Goal: Browse casually: Explore the website without a specific task or goal

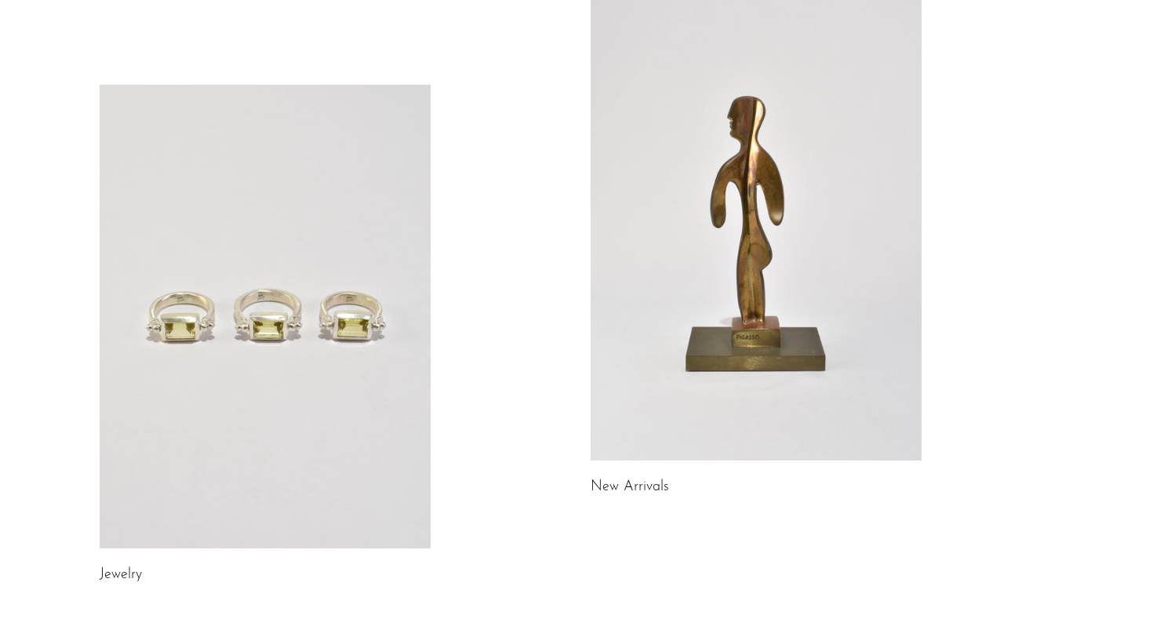
scroll to position [123, 0]
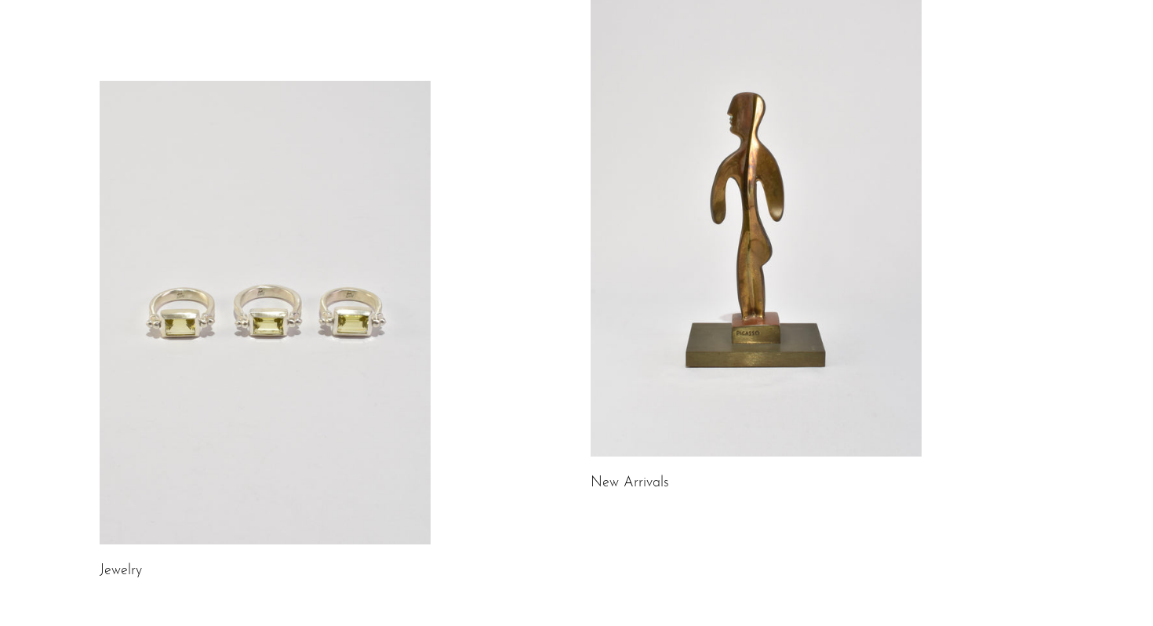
click at [260, 408] on link at bounding box center [265, 313] width 331 height 464
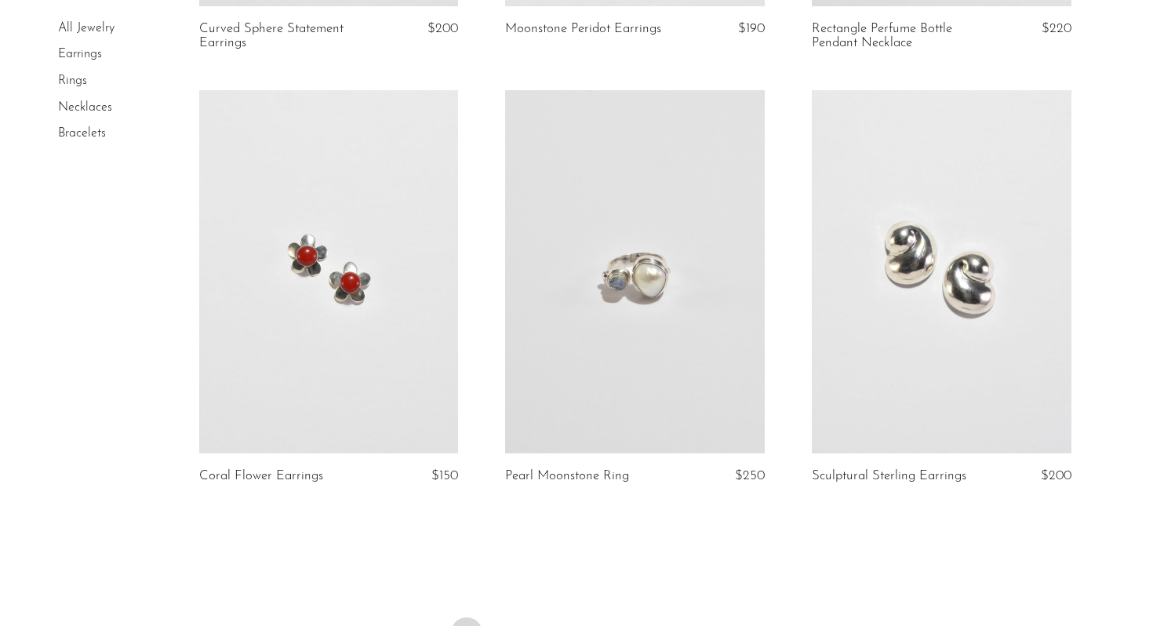
scroll to position [5087, 0]
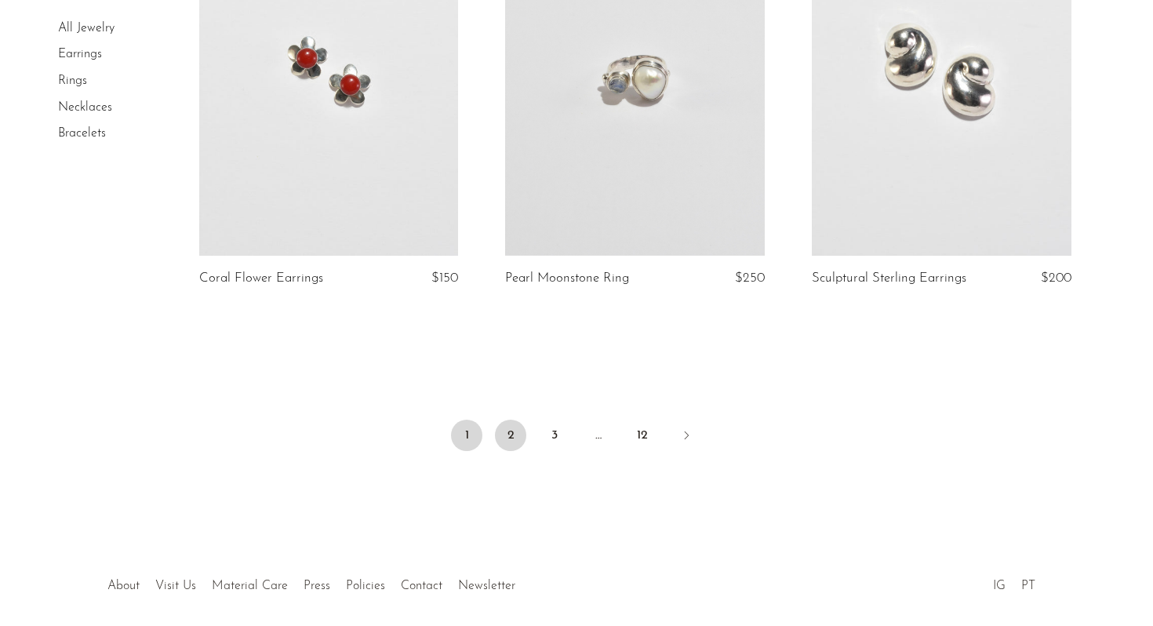
click at [512, 433] on link "2" at bounding box center [510, 435] width 31 height 31
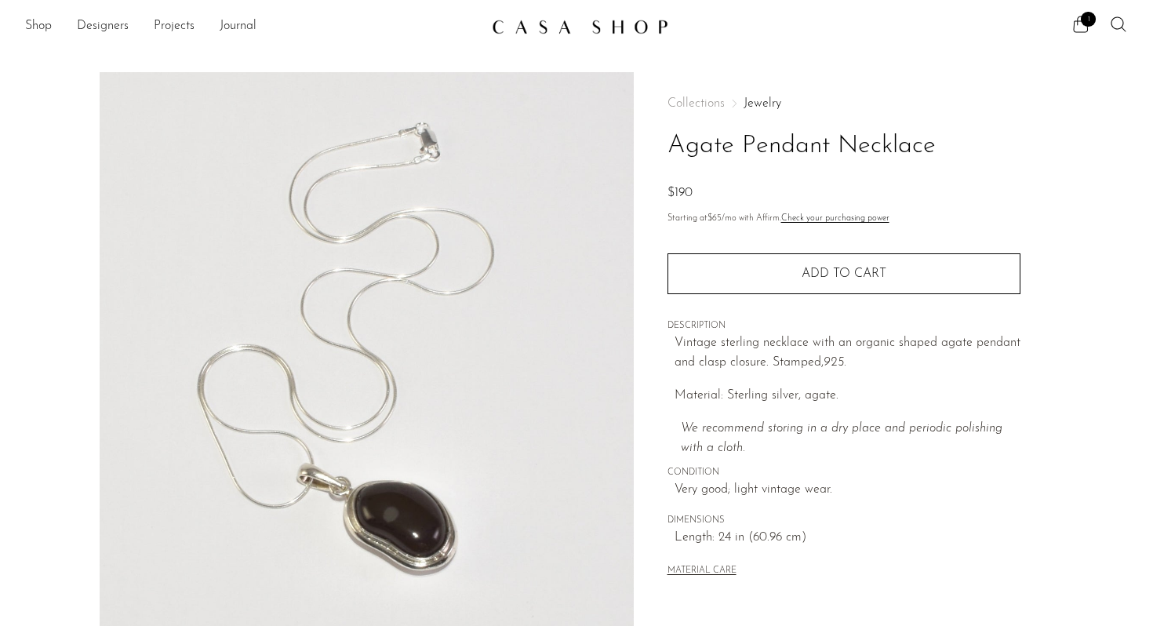
scroll to position [148, 0]
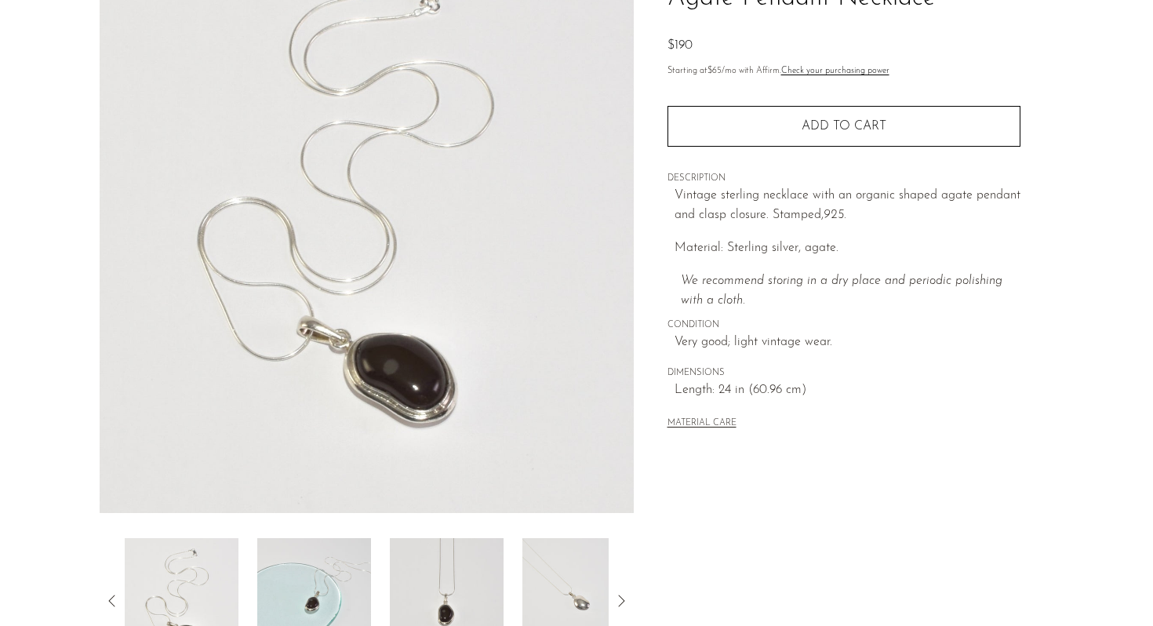
click at [354, 606] on img at bounding box center [314, 601] width 114 height 126
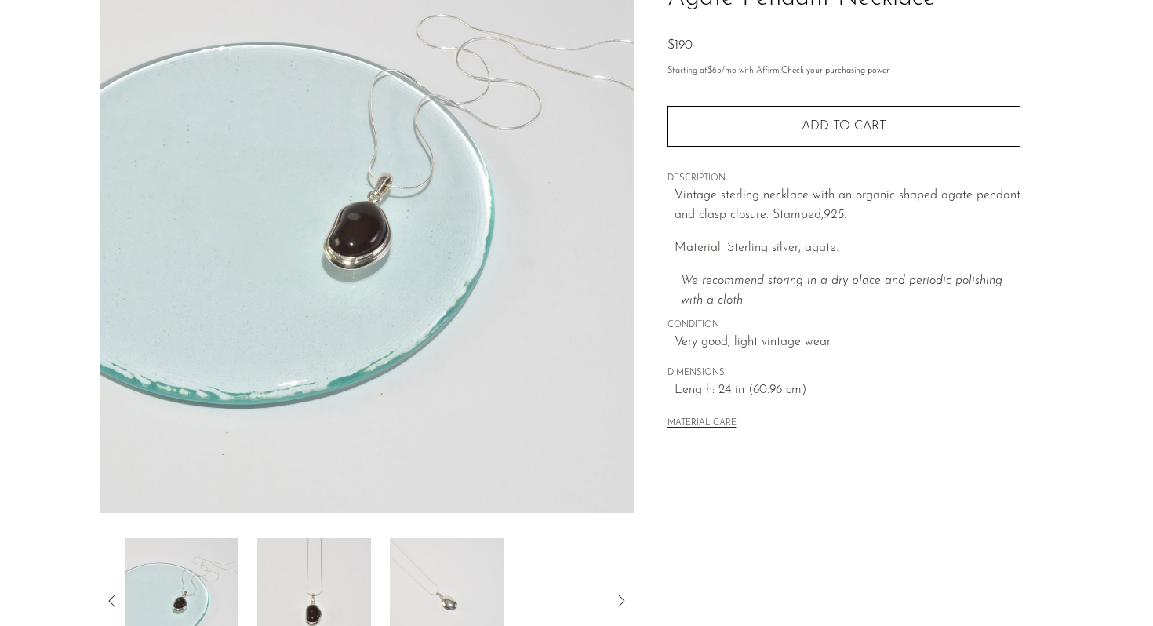
click at [340, 582] on img at bounding box center [314, 601] width 114 height 126
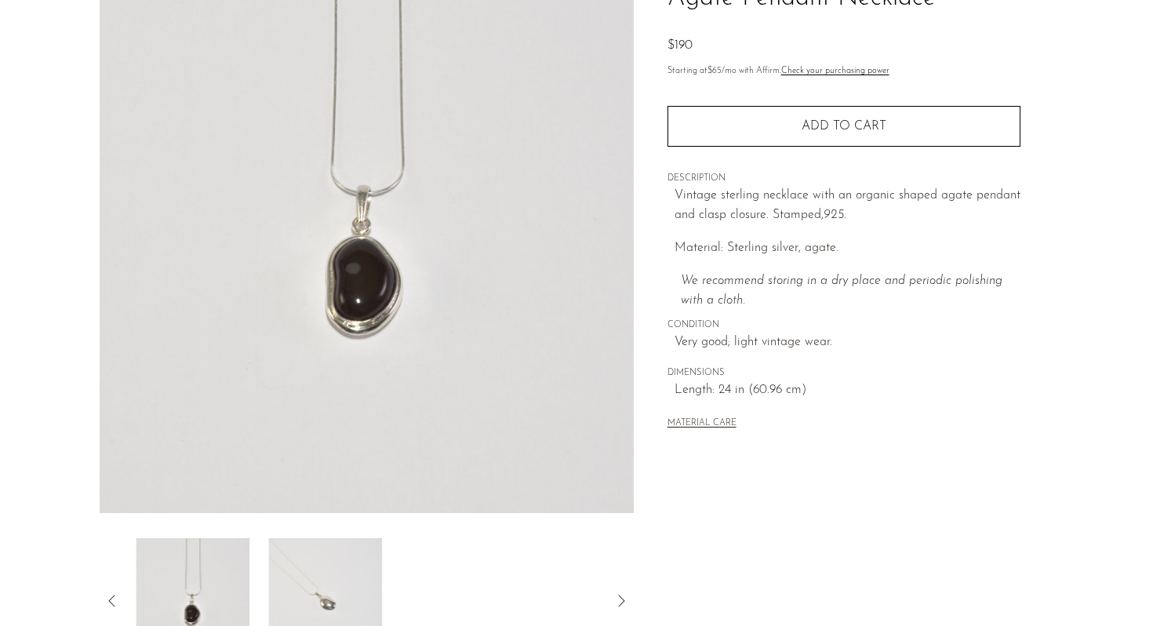
click at [370, 584] on img at bounding box center [325, 601] width 114 height 126
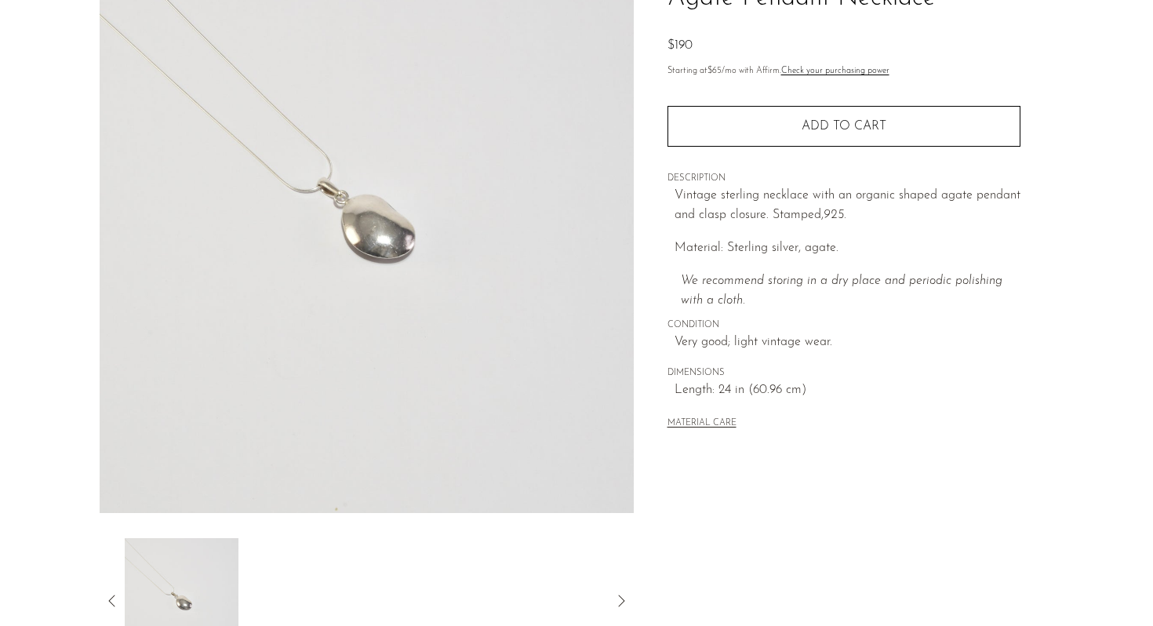
click at [118, 598] on icon at bounding box center [112, 601] width 19 height 19
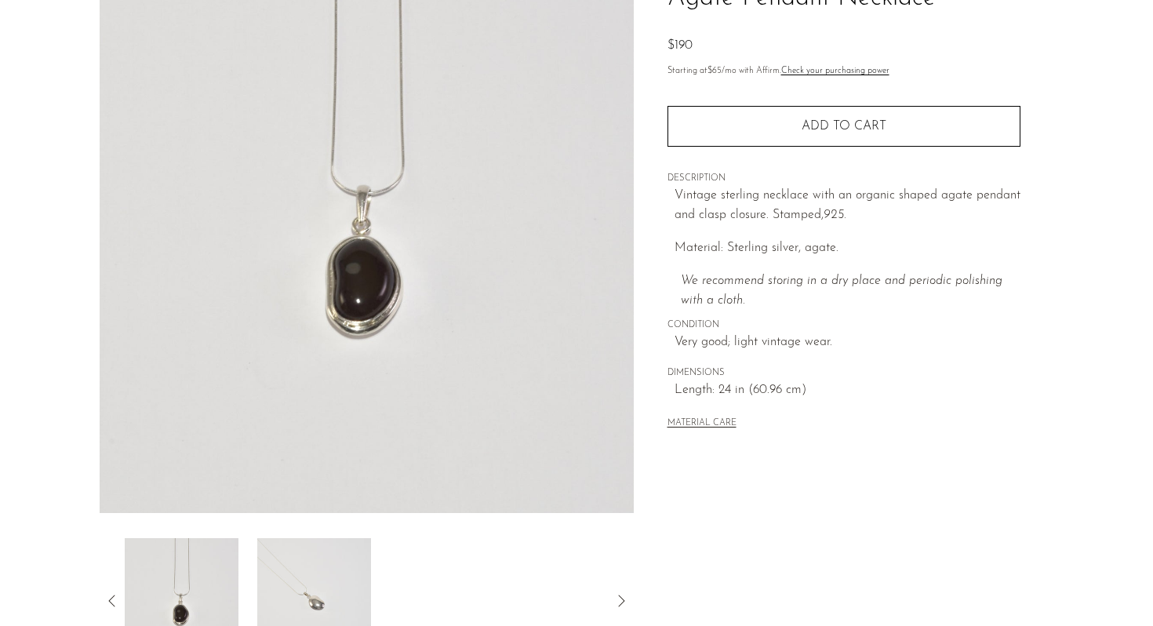
click at [118, 598] on icon at bounding box center [112, 601] width 19 height 19
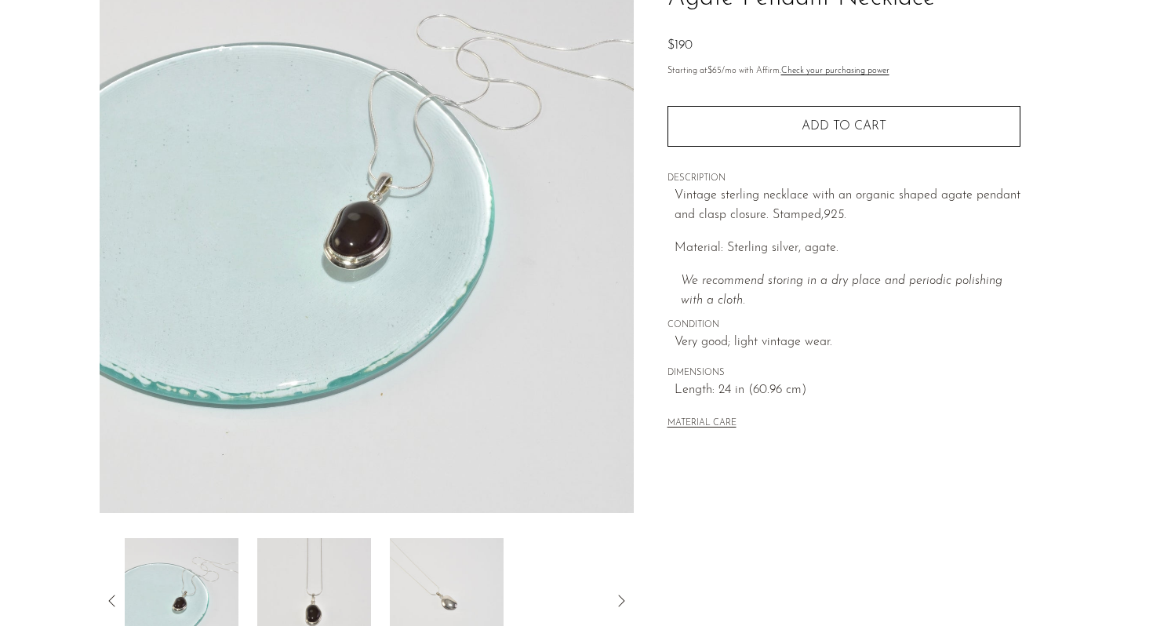
click at [828, 246] on p "Material: Sterling silver, agate." at bounding box center [848, 249] width 346 height 20
click at [213, 592] on img at bounding box center [182, 601] width 114 height 126
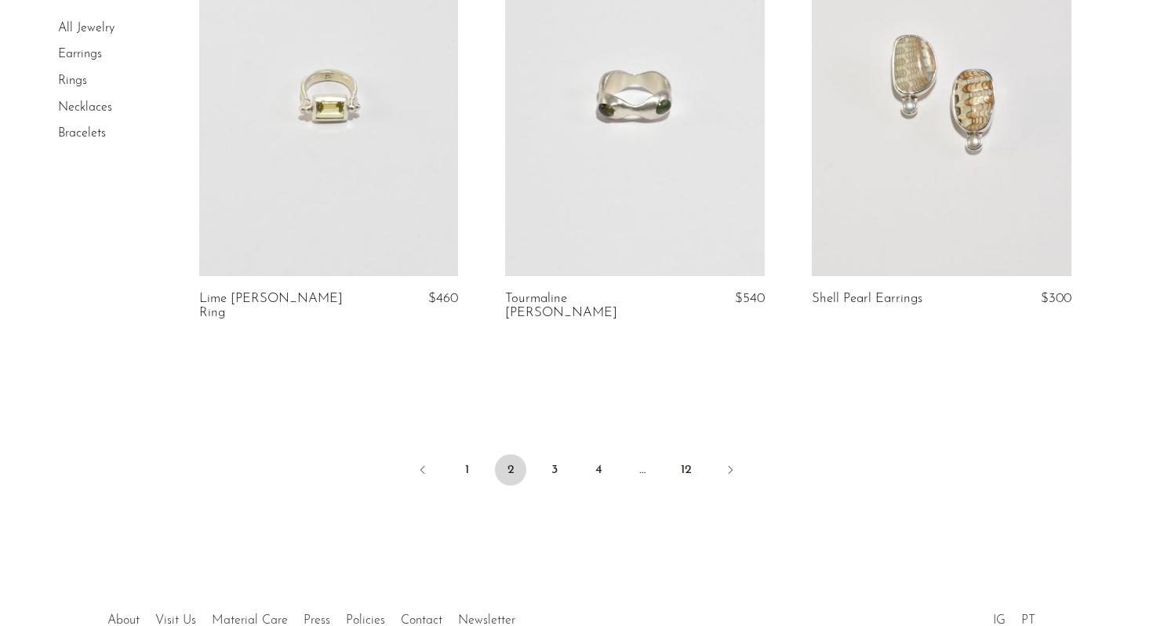
scroll to position [5109, 0]
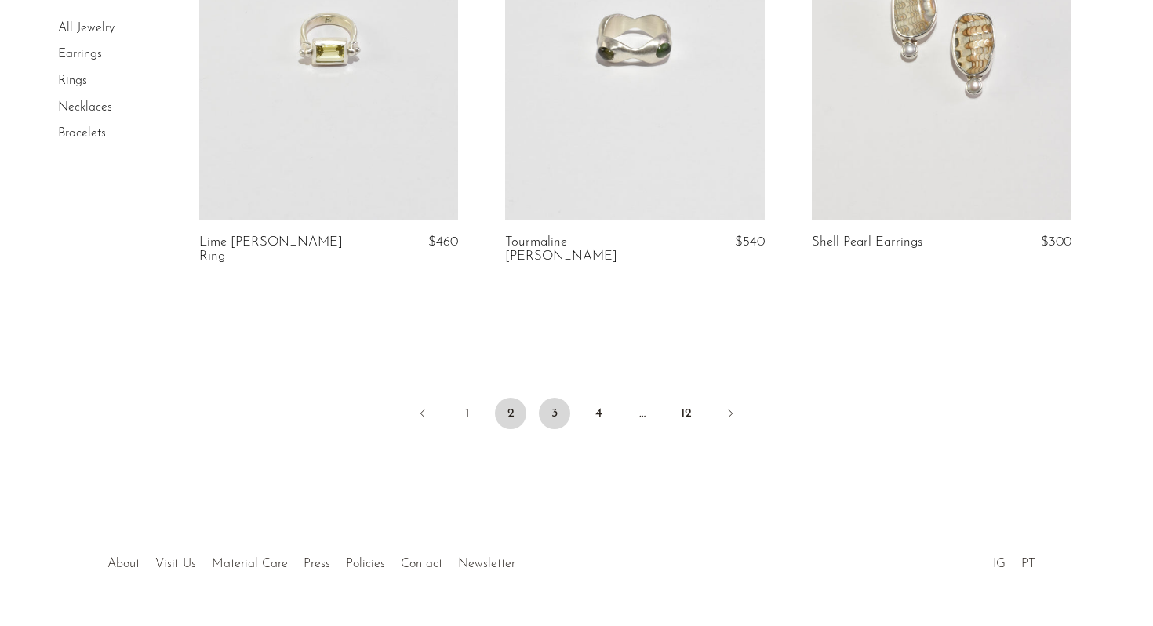
click at [559, 398] on link "3" at bounding box center [554, 413] width 31 height 31
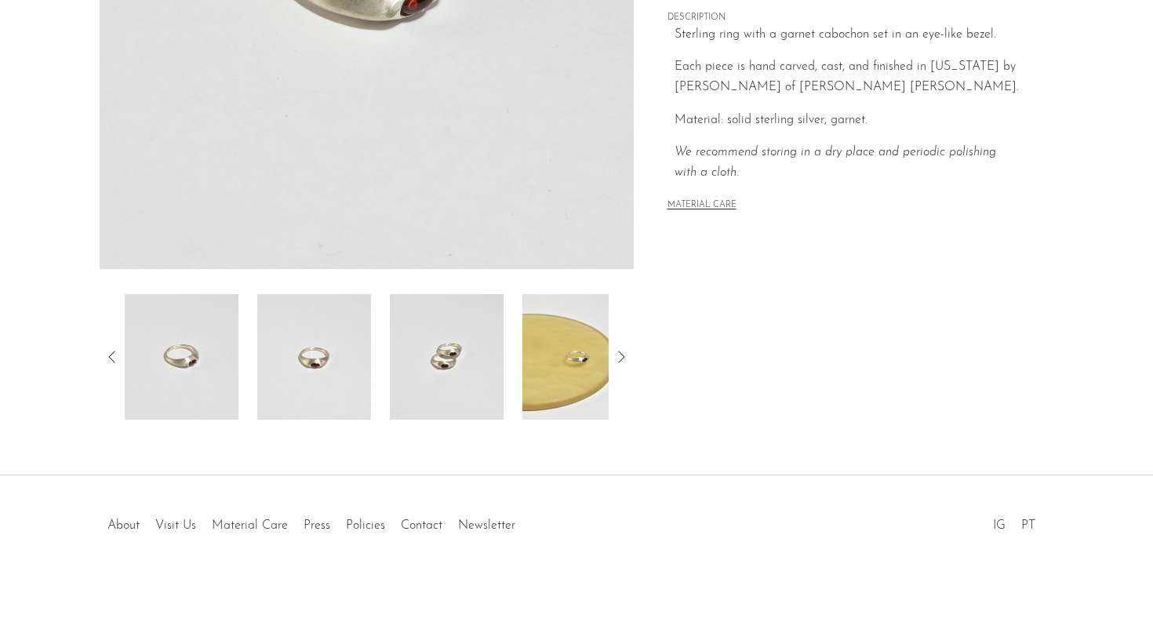
scroll to position [395, 0]
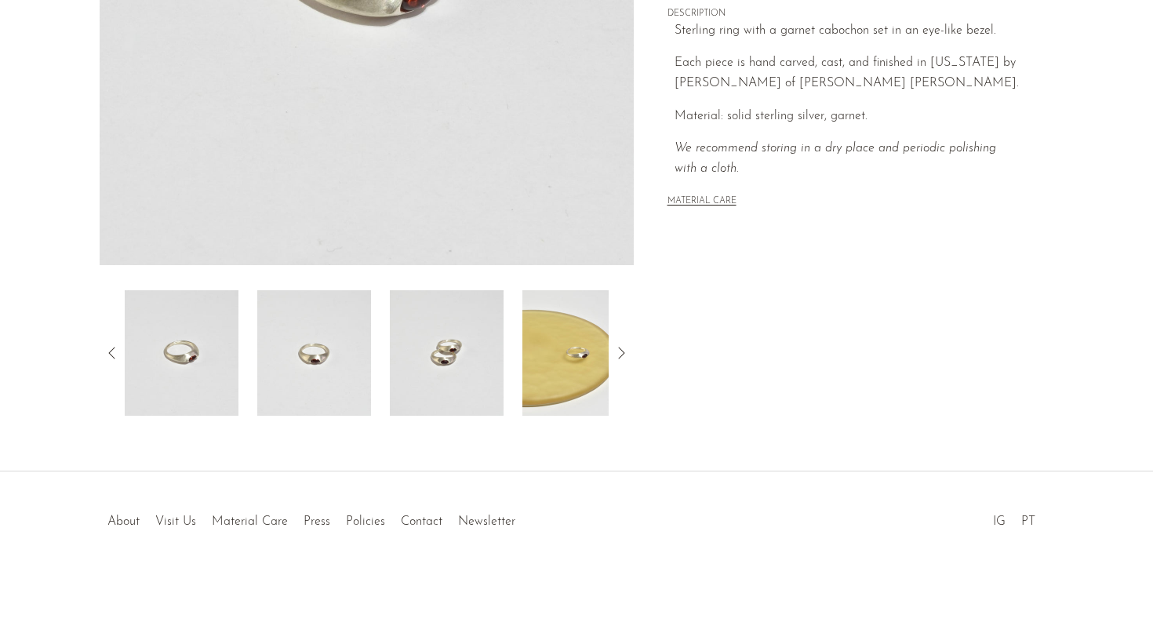
click at [453, 355] on img at bounding box center [447, 353] width 114 height 126
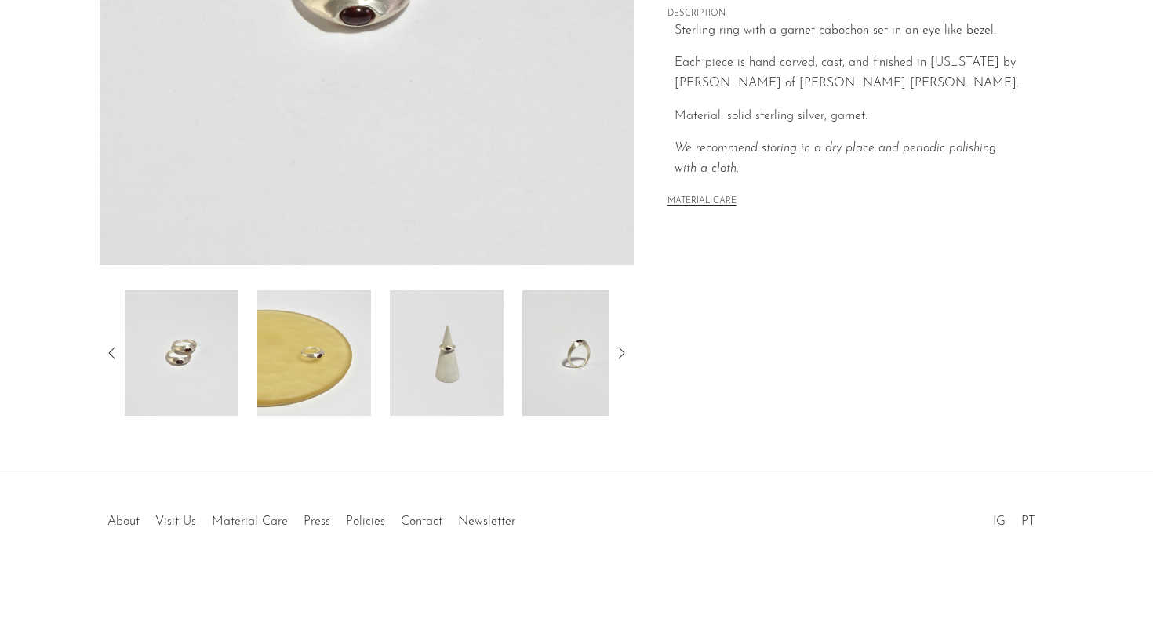
click at [513, 356] on div at bounding box center [367, 353] width 484 height 126
click at [513, 402] on div at bounding box center [367, 353] width 484 height 126
click at [453, 400] on img at bounding box center [447, 353] width 114 height 126
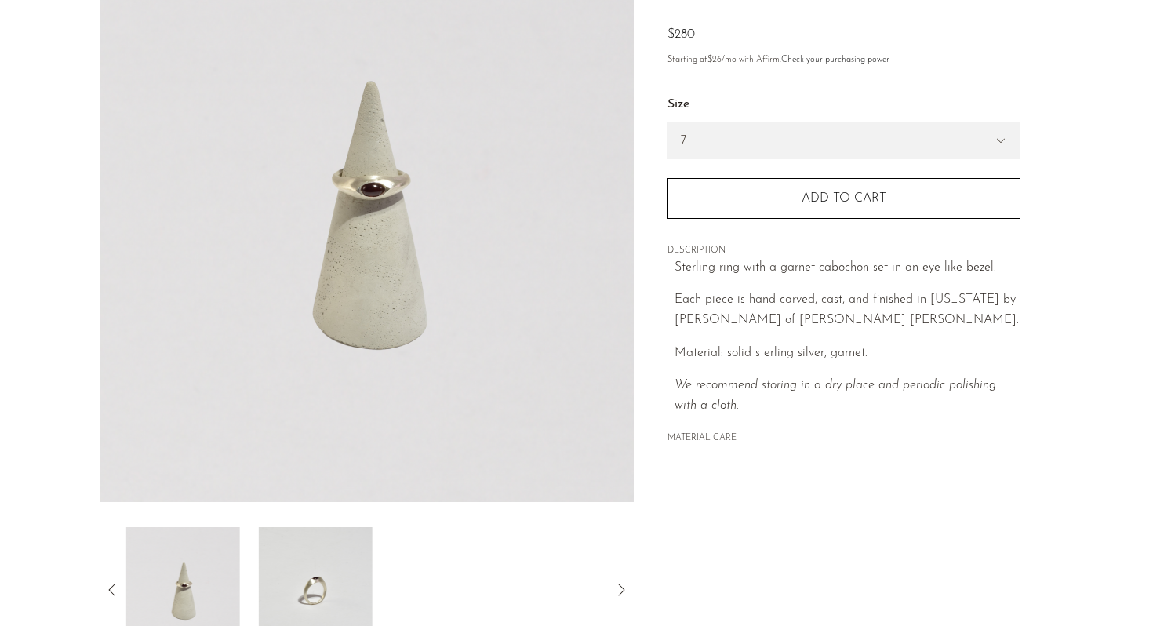
scroll to position [94, 0]
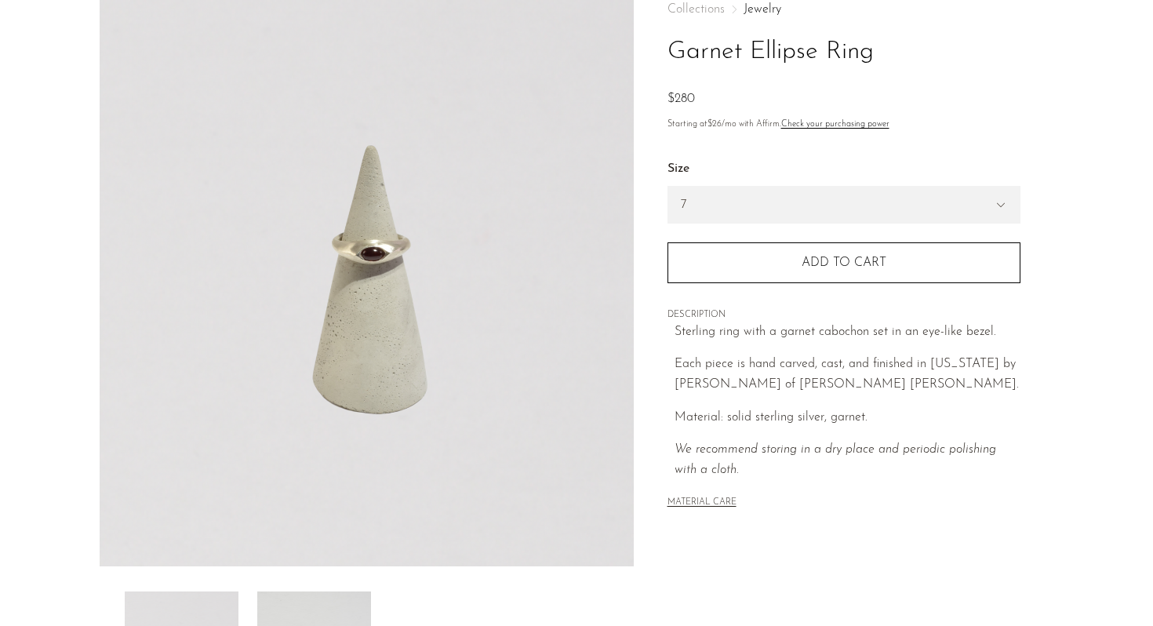
click at [790, 385] on p "Each piece is hand carved, cast, and finished in New York by Owen Dunton of Dun…" at bounding box center [848, 375] width 346 height 40
drag, startPoint x: 790, startPoint y: 385, endPoint x: 858, endPoint y: 385, distance: 67.5
click at [858, 385] on p "Each piece is hand carved, cast, and finished in New York by Owen Dunton of Dun…" at bounding box center [848, 375] width 346 height 40
copy p "Dunton Ellerkamp"
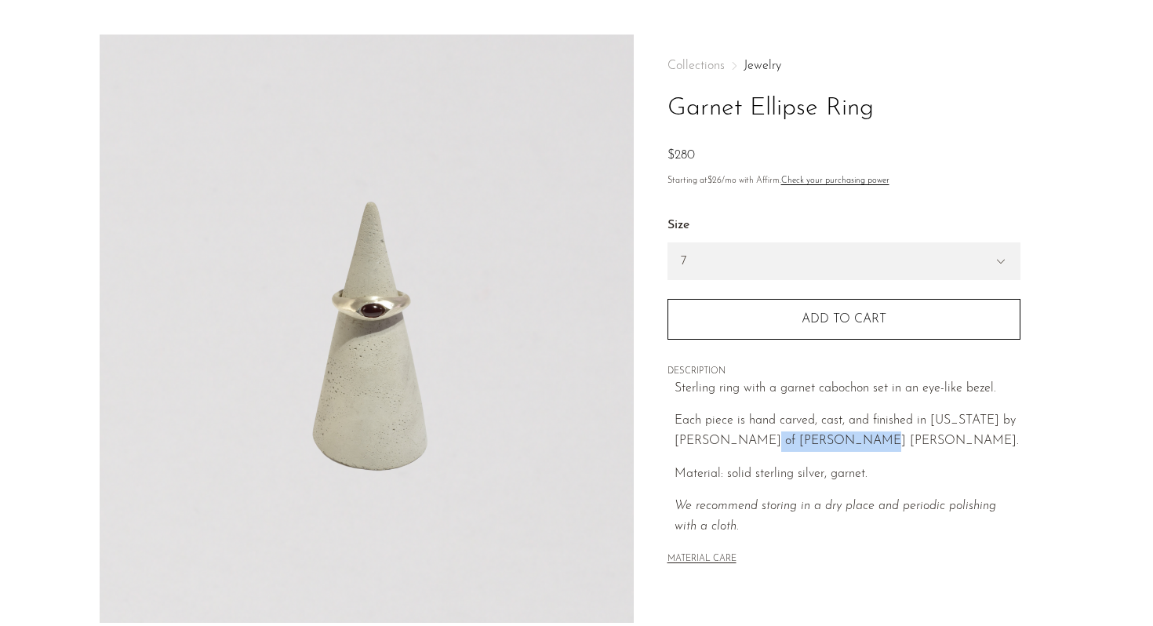
scroll to position [0, 0]
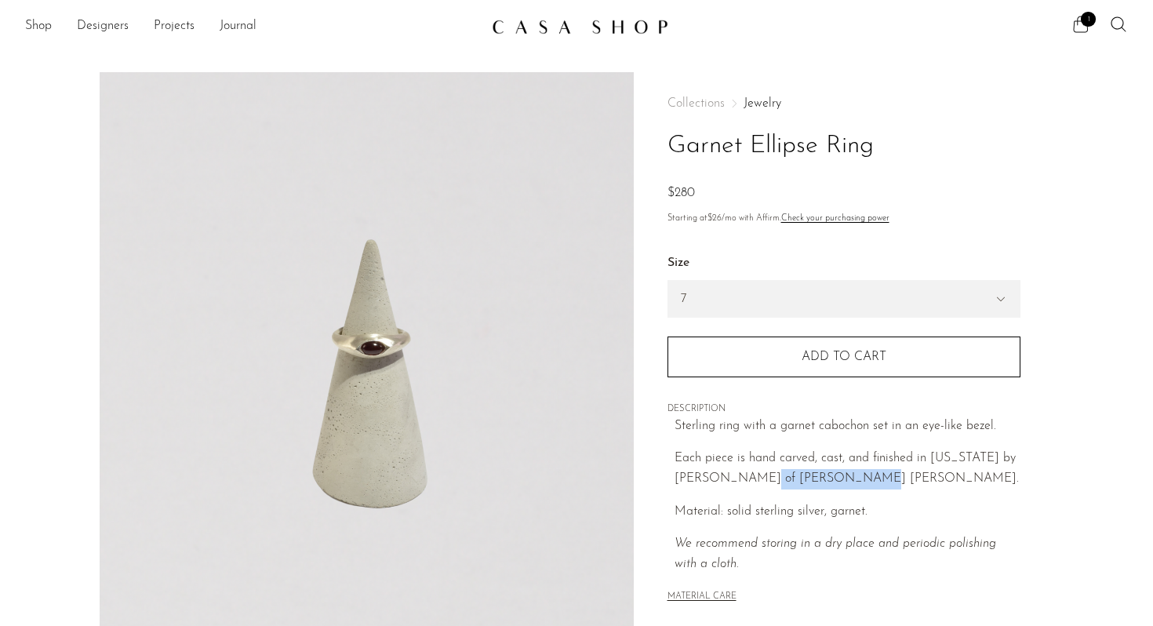
click at [1090, 27] on icon at bounding box center [1081, 24] width 19 height 19
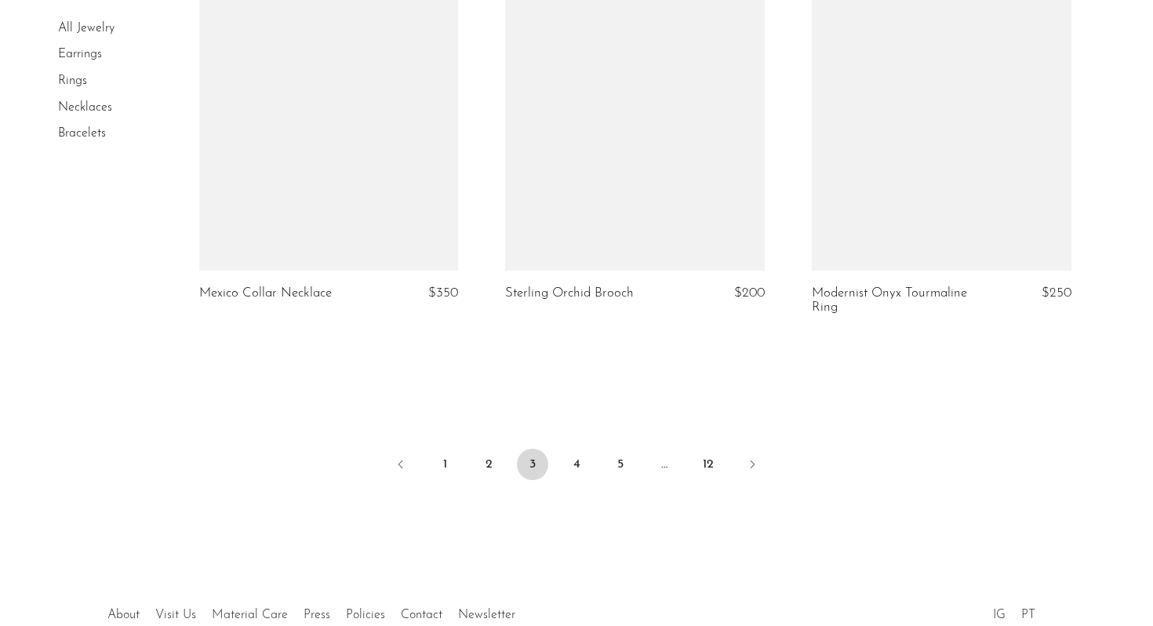
scroll to position [5058, 0]
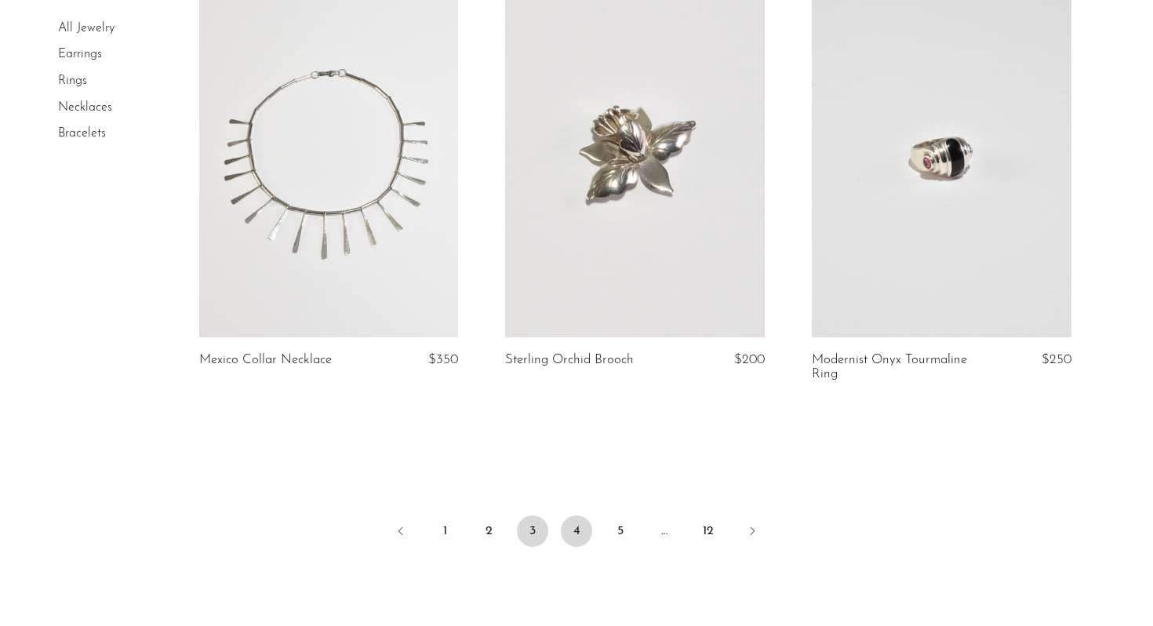
click at [577, 534] on link "4" at bounding box center [576, 530] width 31 height 31
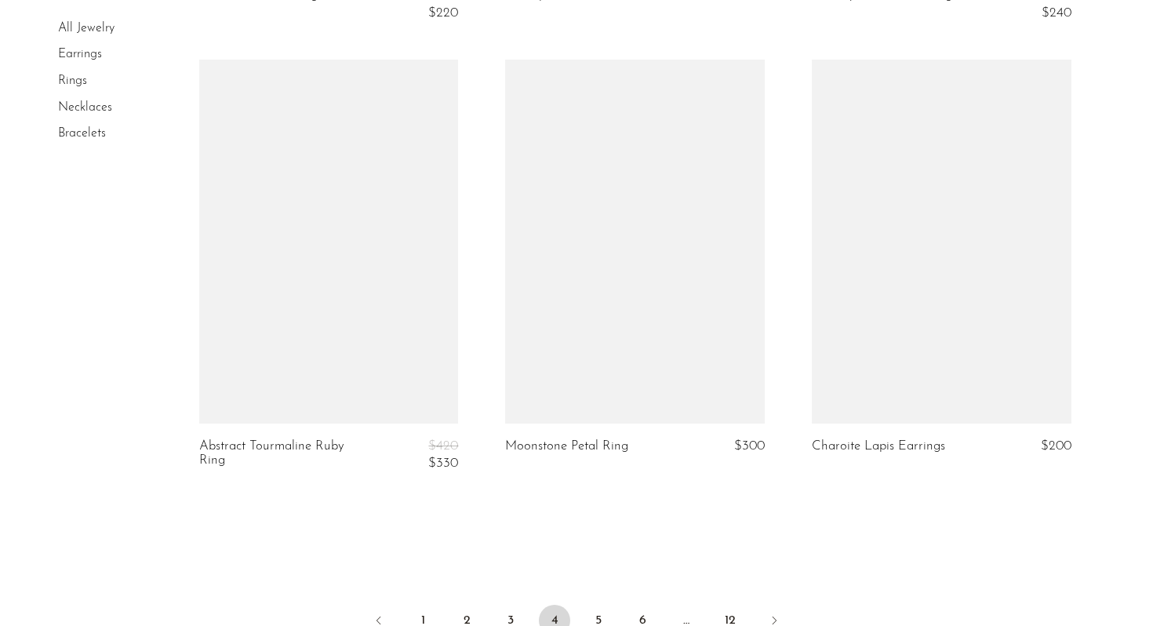
scroll to position [5157, 0]
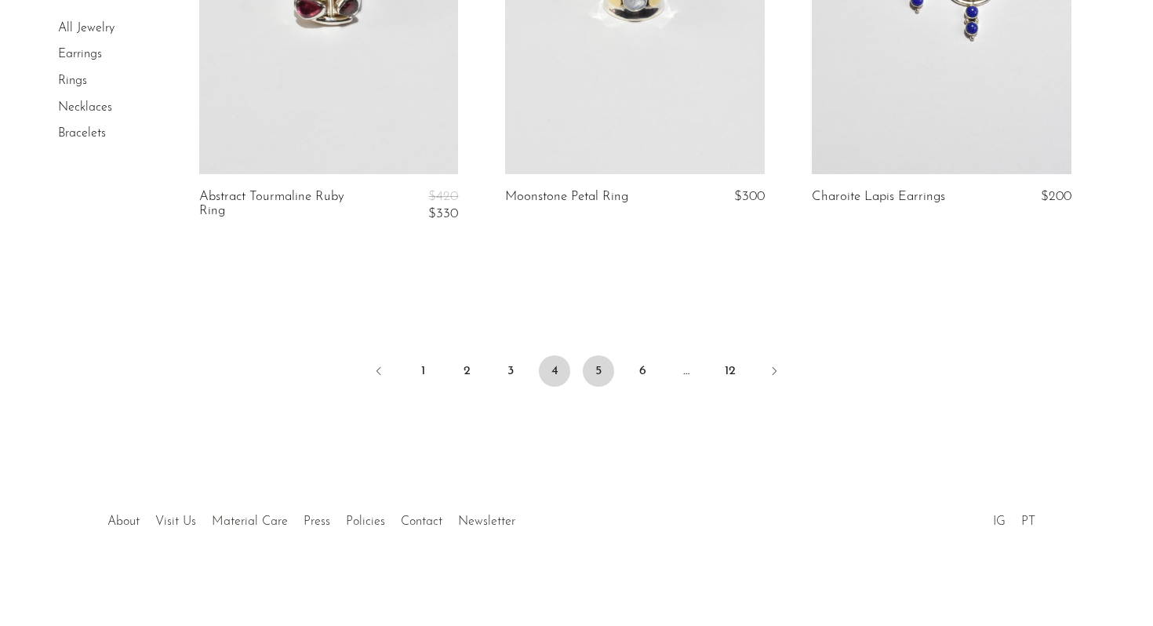
click at [603, 365] on link "5" at bounding box center [598, 370] width 31 height 31
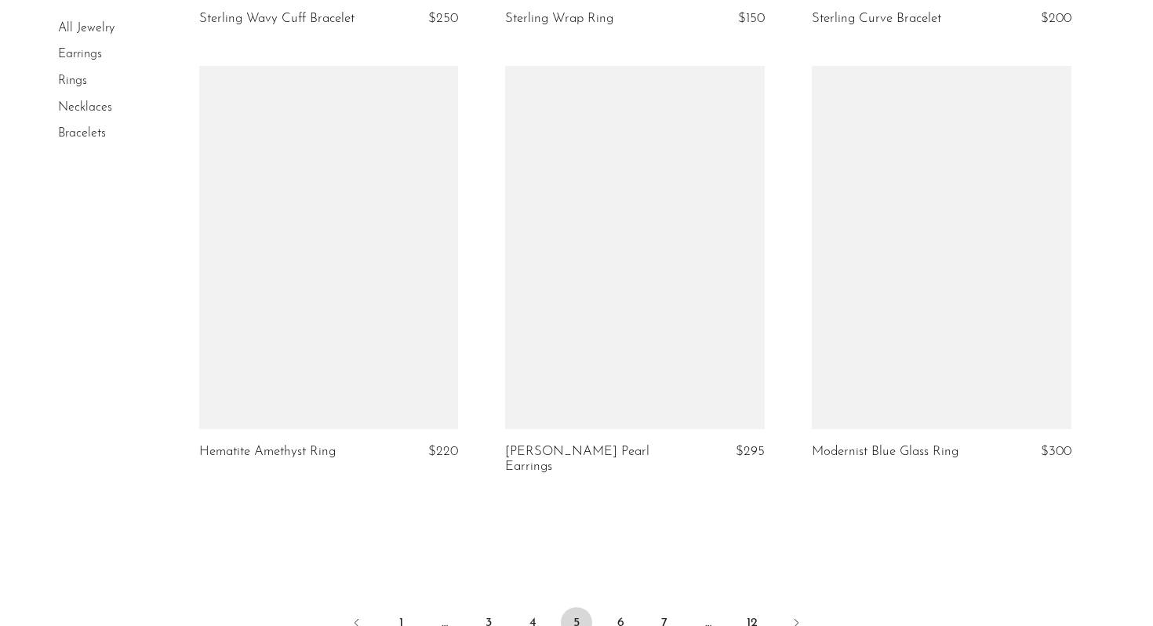
scroll to position [5067, 0]
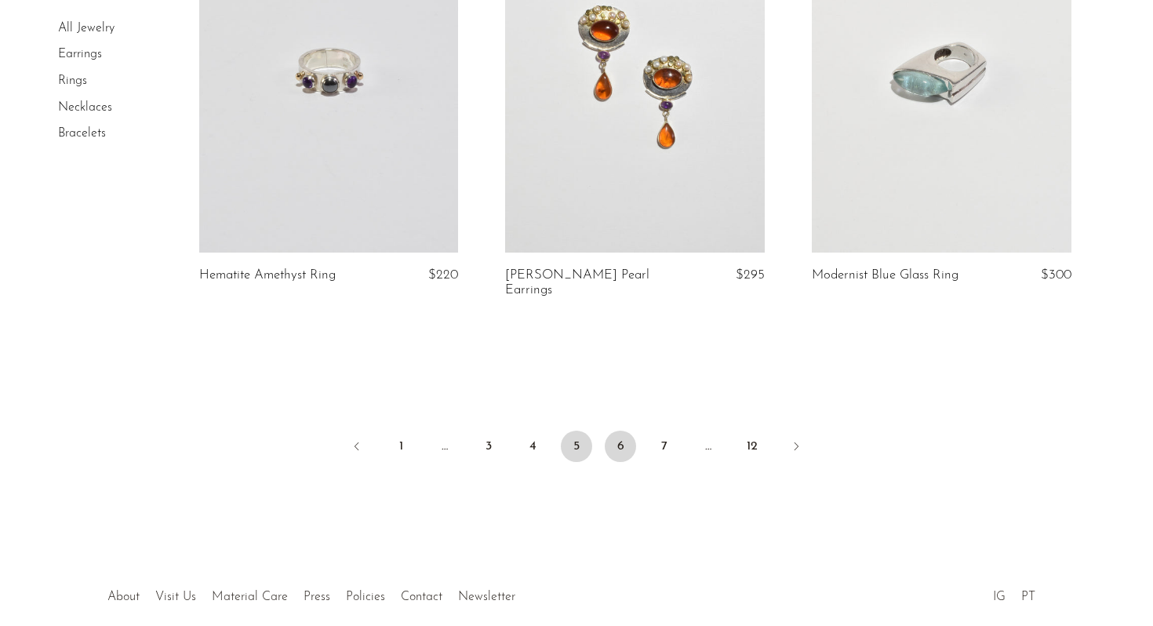
click at [617, 453] on link "6" at bounding box center [620, 446] width 31 height 31
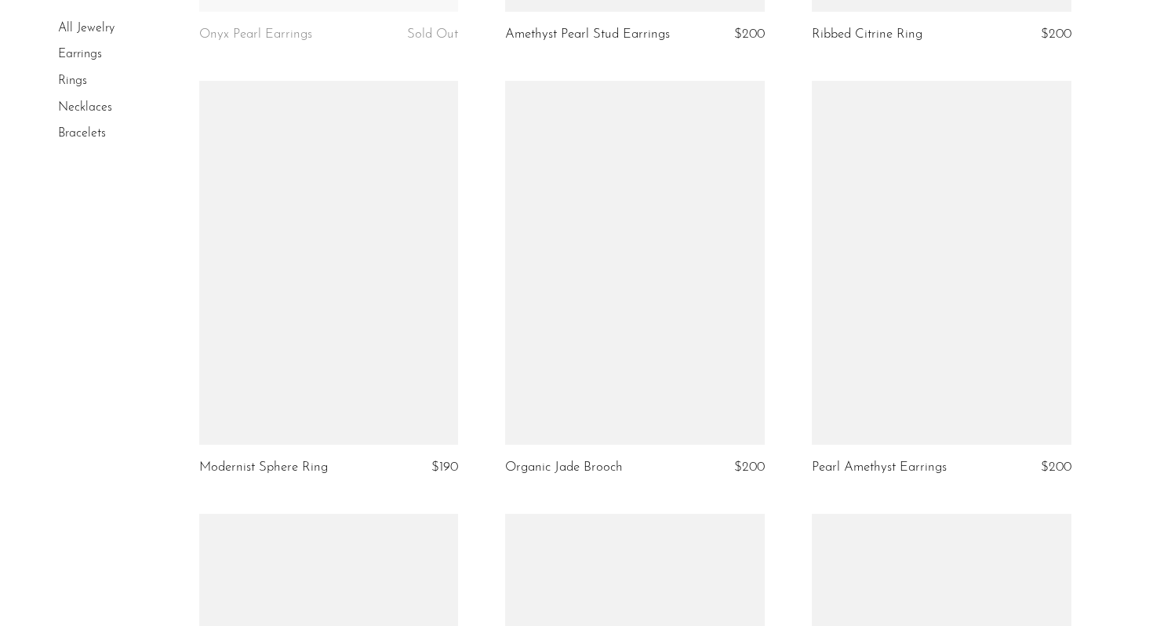
scroll to position [4889, 0]
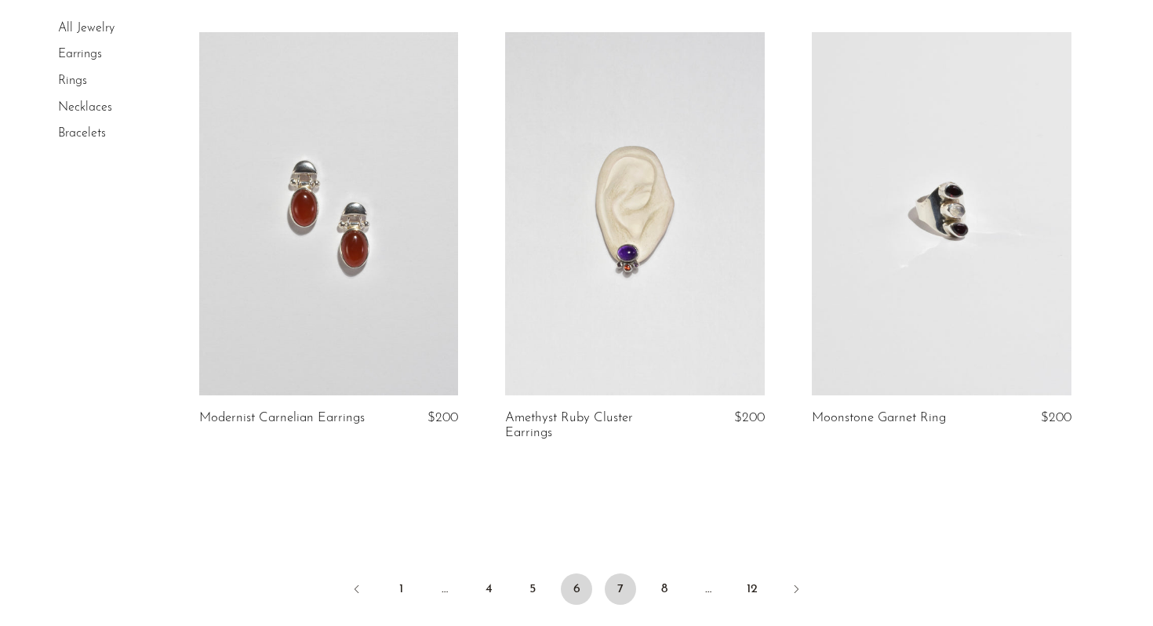
click at [625, 584] on link "7" at bounding box center [620, 589] width 31 height 31
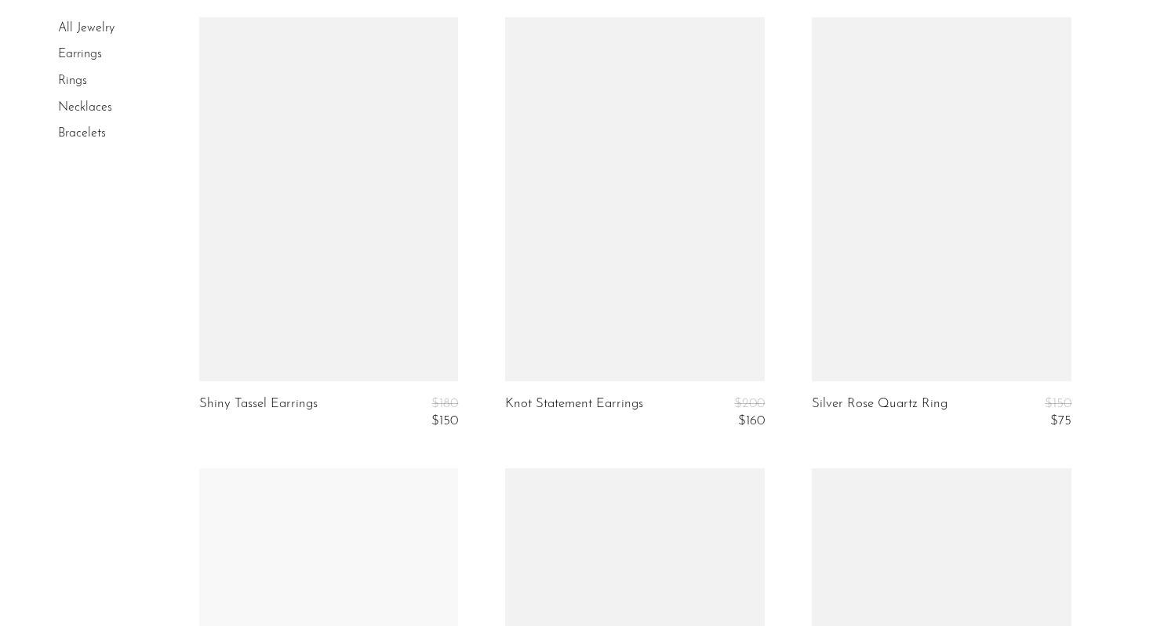
scroll to position [5109, 0]
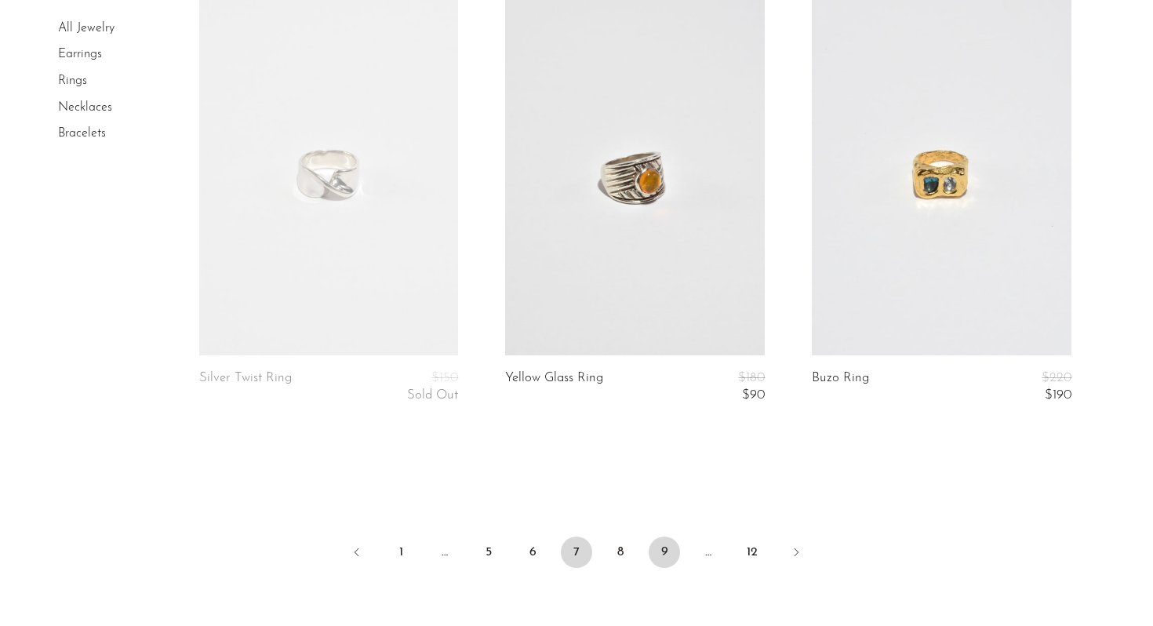
click at [667, 546] on link "9" at bounding box center [664, 552] width 31 height 31
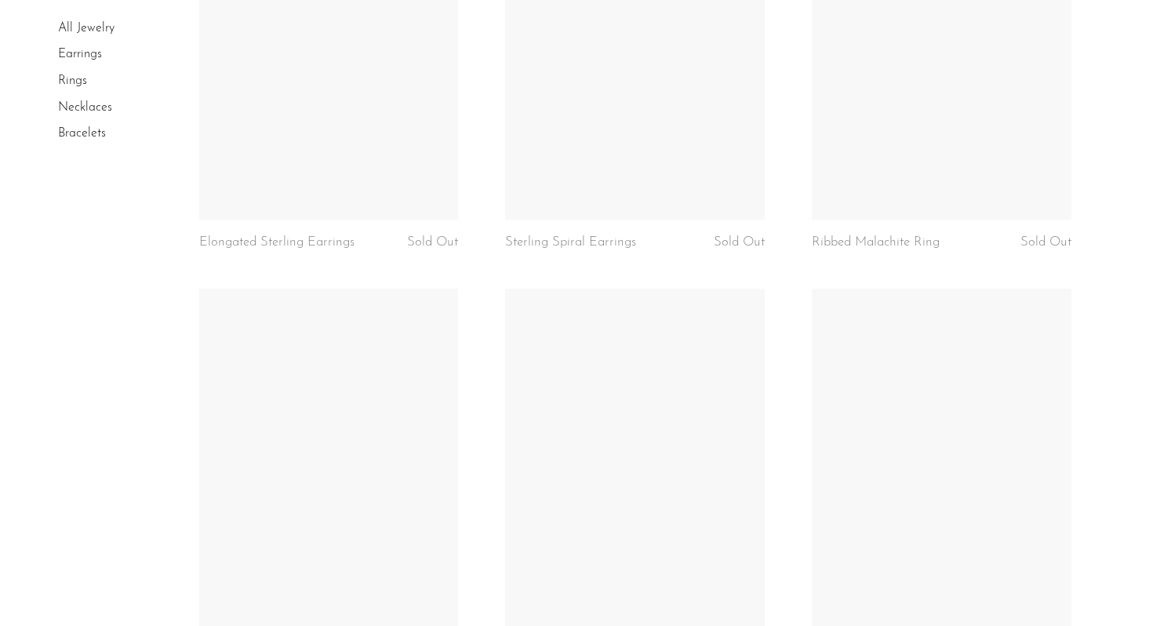
scroll to position [3320, 0]
